Goal: Information Seeking & Learning: Learn about a topic

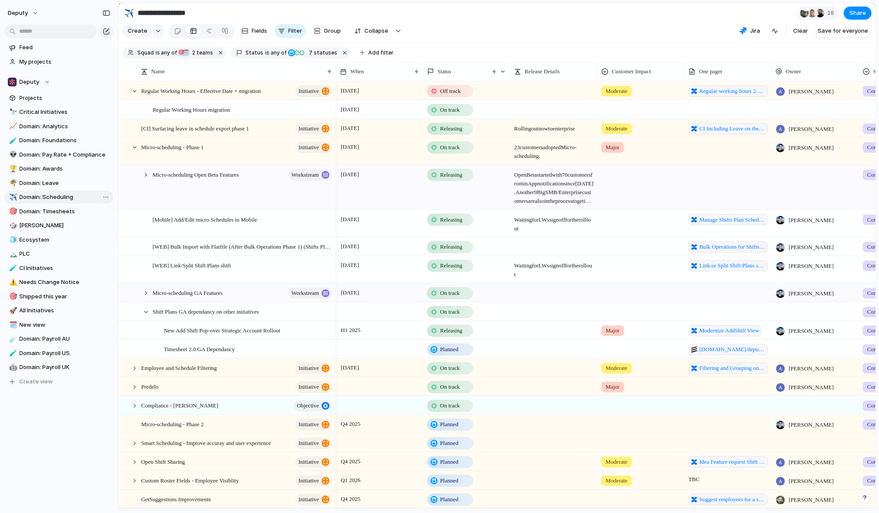
click at [74, 198] on span "Domain: Scheduling" at bounding box center [65, 197] width 91 height 9
click at [61, 196] on span "Domain: Scheduling" at bounding box center [65, 197] width 91 height 9
click at [132, 151] on div at bounding box center [135, 147] width 8 height 8
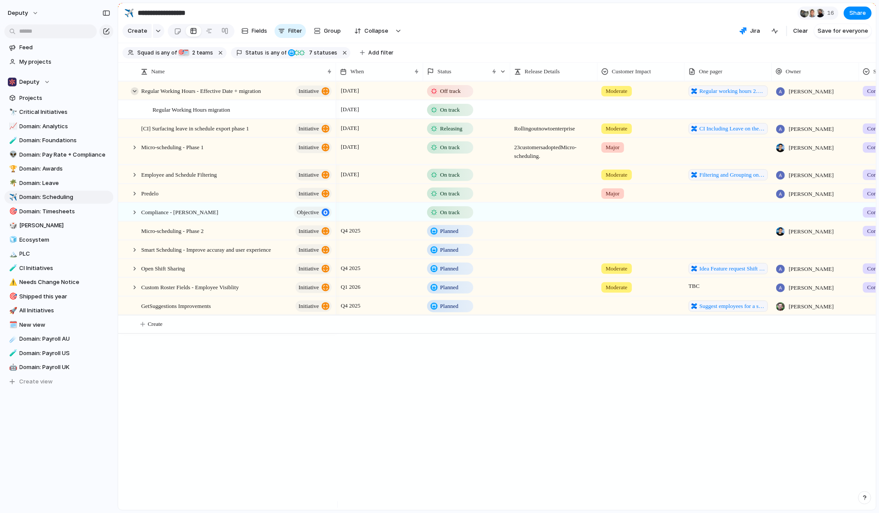
click at [134, 95] on div at bounding box center [135, 91] width 8 height 8
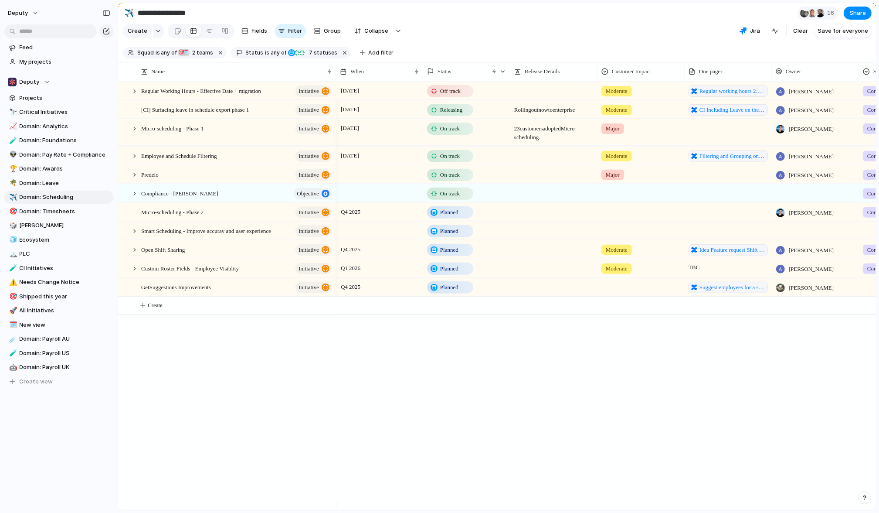
click at [232, 398] on div "Regular Working Hours - Effective Date + migration initiative [CI] Surfacing le…" at bounding box center [497, 295] width 758 height 429
drag, startPoint x: 418, startPoint y: 412, endPoint x: 422, endPoint y: 403, distance: 9.6
click at [419, 409] on div "[DATE] Off track Moderate Regular working hours 2.0 pre-migration improvements …" at bounding box center [606, 295] width 540 height 429
drag, startPoint x: 864, startPoint y: 394, endPoint x: 468, endPoint y: 118, distance: 482.2
click at [451, 102] on div "[DATE] Off track Moderate Regular working hours 2.0 pre-migration improvements …" at bounding box center [606, 295] width 540 height 429
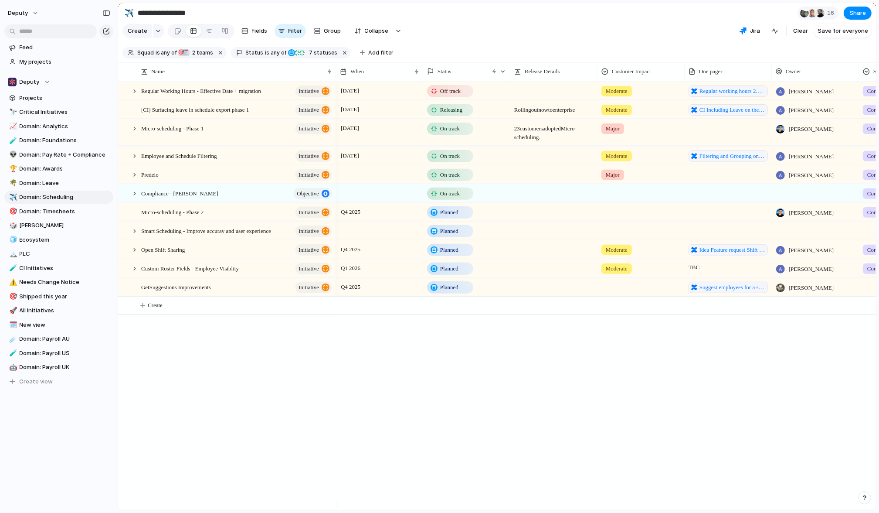
click at [617, 32] on section "Create Fields Filter Group Zoom Collapse Jira Clear Save for everyone" at bounding box center [497, 32] width 758 height 21
click at [508, 430] on div "[DATE] Off track Moderate Regular working hours 2.0 pre-migration improvements …" at bounding box center [606, 295] width 540 height 429
click at [332, 33] on span "Group" at bounding box center [332, 31] width 17 height 9
type input "*****"
drag, startPoint x: 345, startPoint y: 71, endPoint x: 349, endPoint y: 86, distance: 15.2
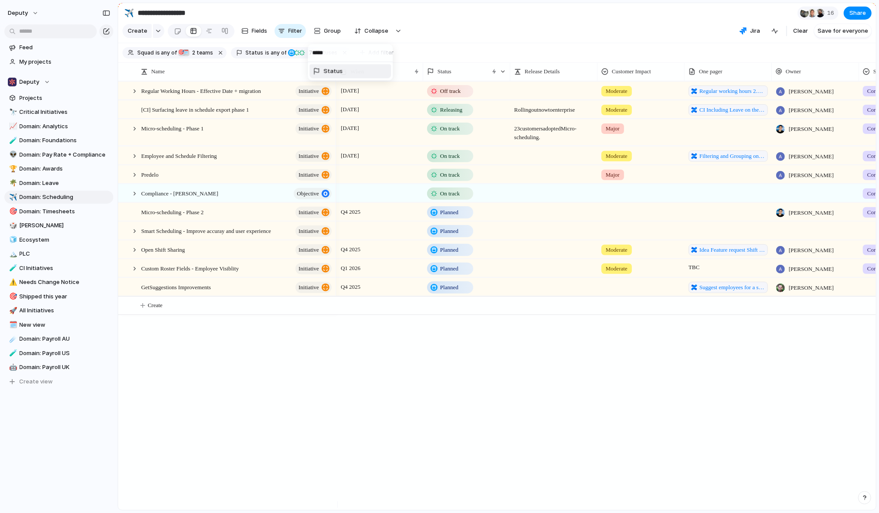
click at [345, 71] on li "Status" at bounding box center [351, 71] width 82 height 14
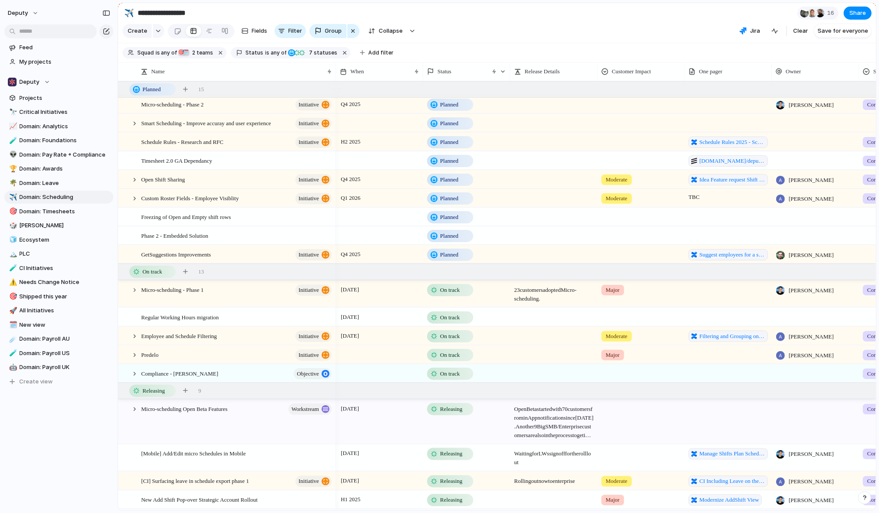
scroll to position [4, 0]
drag, startPoint x: 354, startPoint y: 33, endPoint x: 398, endPoint y: 339, distance: 308.7
click at [354, 33] on div "button" at bounding box center [353, 31] width 7 height 10
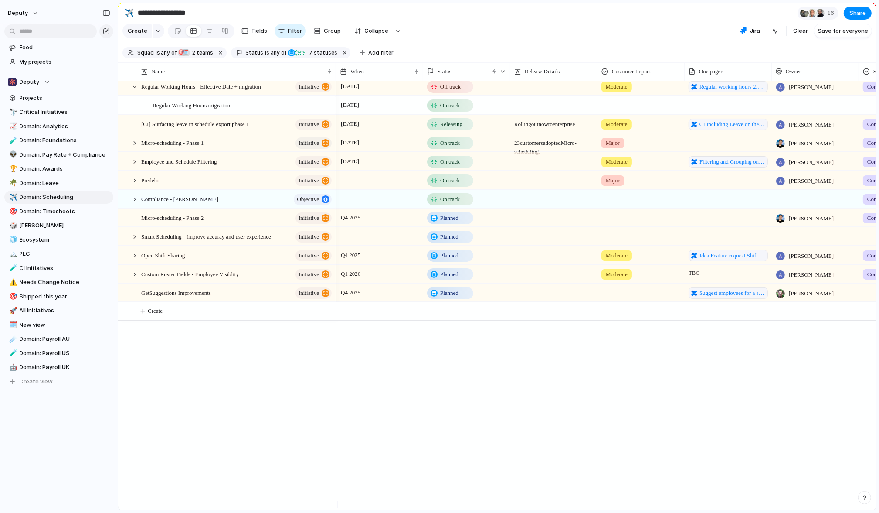
scroll to position [0, 0]
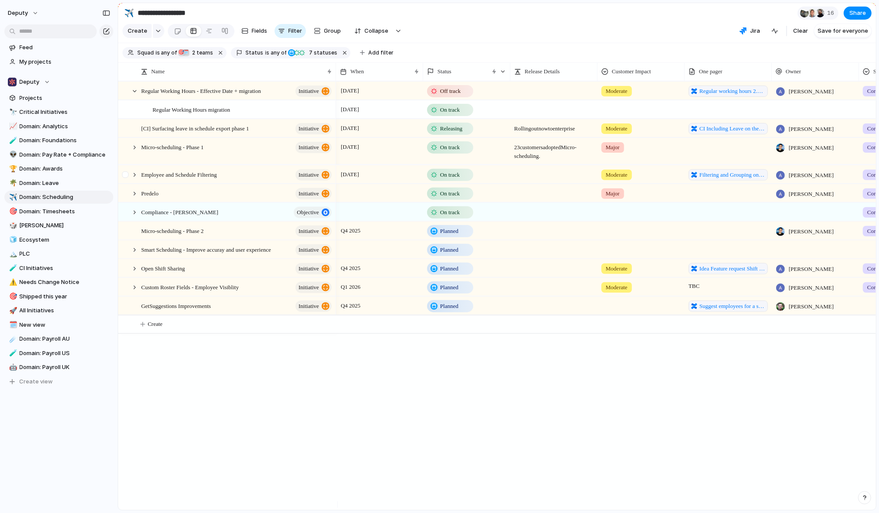
drag, startPoint x: 136, startPoint y: 180, endPoint x: 139, endPoint y: 186, distance: 7.0
click at [136, 178] on div at bounding box center [135, 174] width 8 height 8
